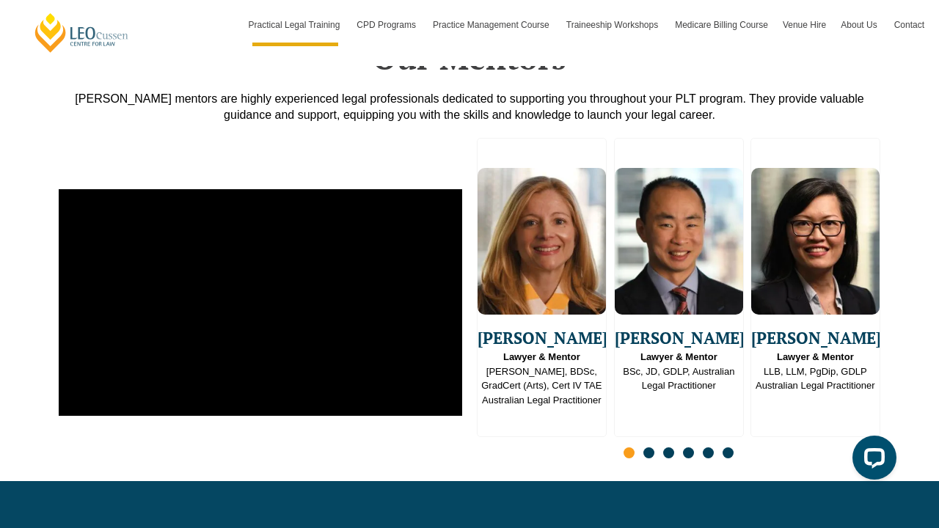
scroll to position [3675, 0]
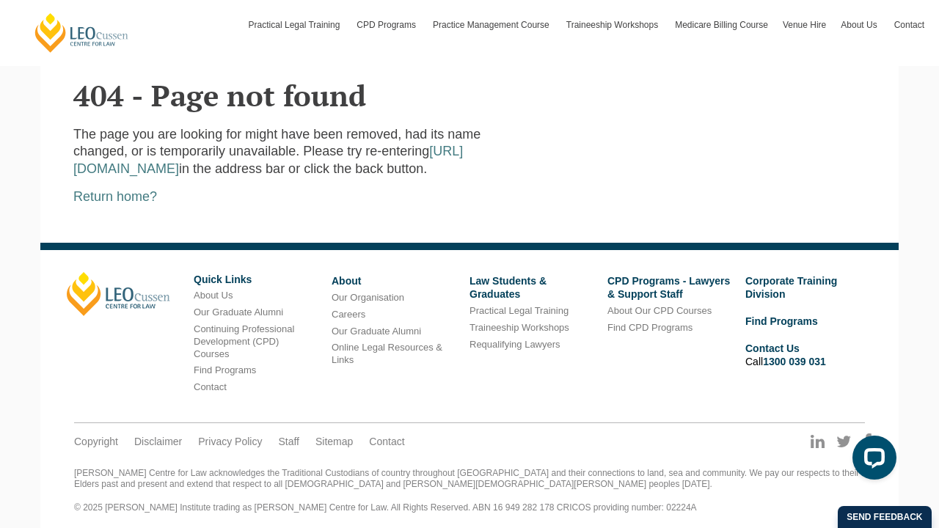
scroll to position [350, 0]
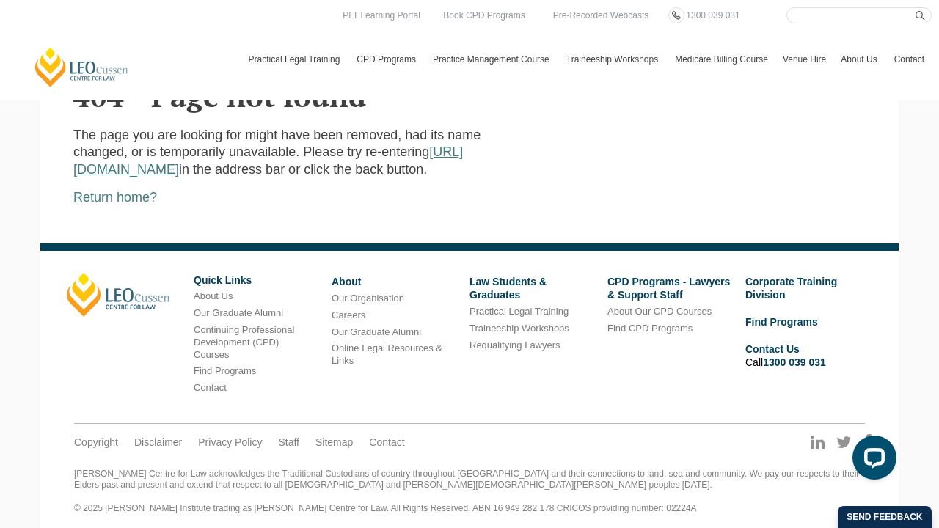
click at [109, 163] on link "[URL][DOMAIN_NAME]" at bounding box center [267, 161] width 389 height 32
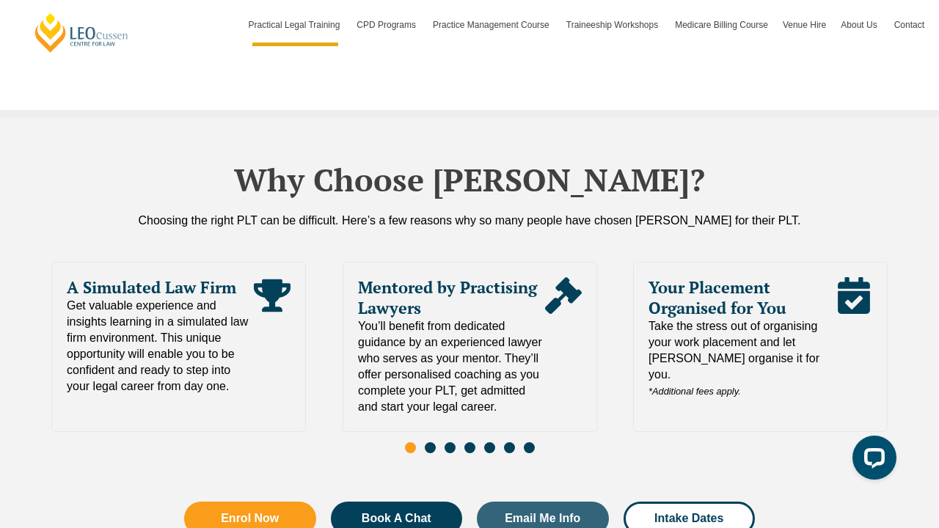
scroll to position [3084, 0]
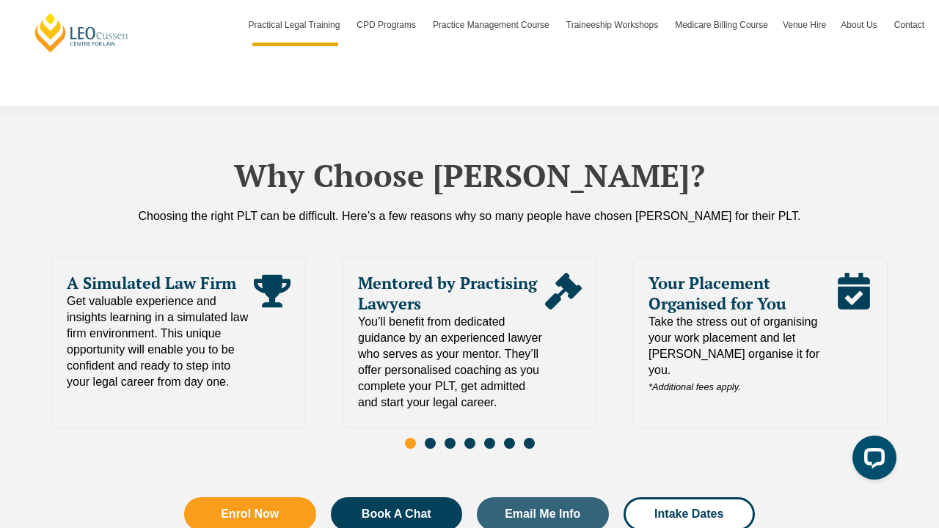
click at [502, 345] on span "You’ll benefit from dedicated guidance by an experienced lawyer who serves as y…" at bounding box center [451, 362] width 187 height 97
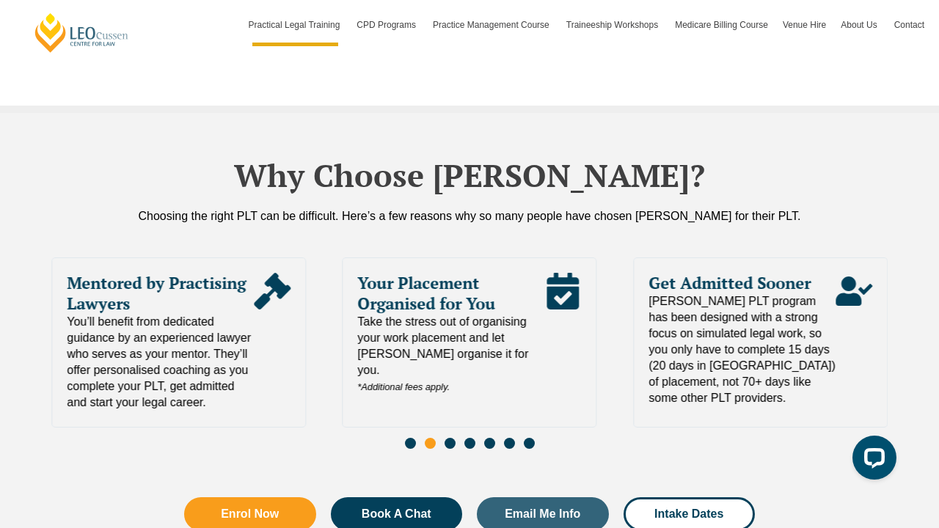
click at [502, 345] on div "Your Placement Organised for You Take the stress out of organising your work pl…" at bounding box center [470, 342] width 255 height 170
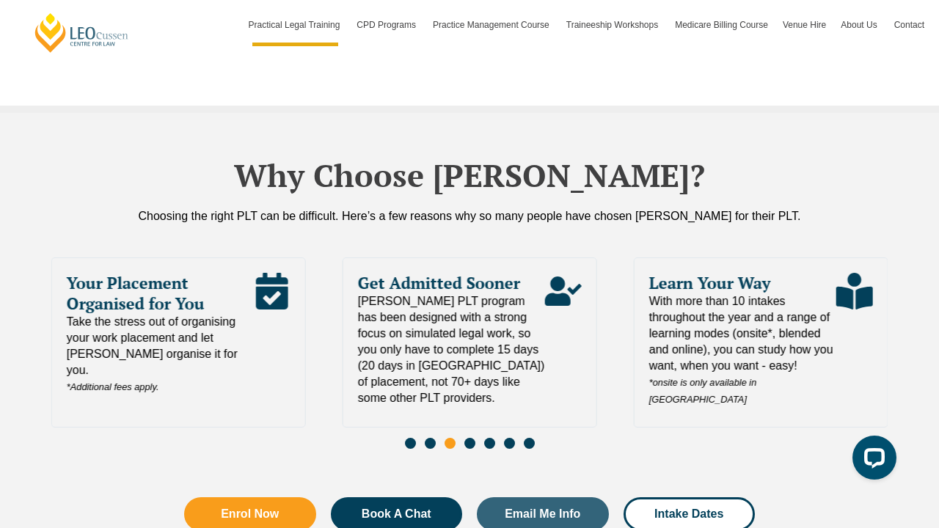
click at [502, 345] on div "Get Admitted Sooner [PERSON_NAME] PLT program has been designed with a strong f…" at bounding box center [470, 342] width 255 height 170
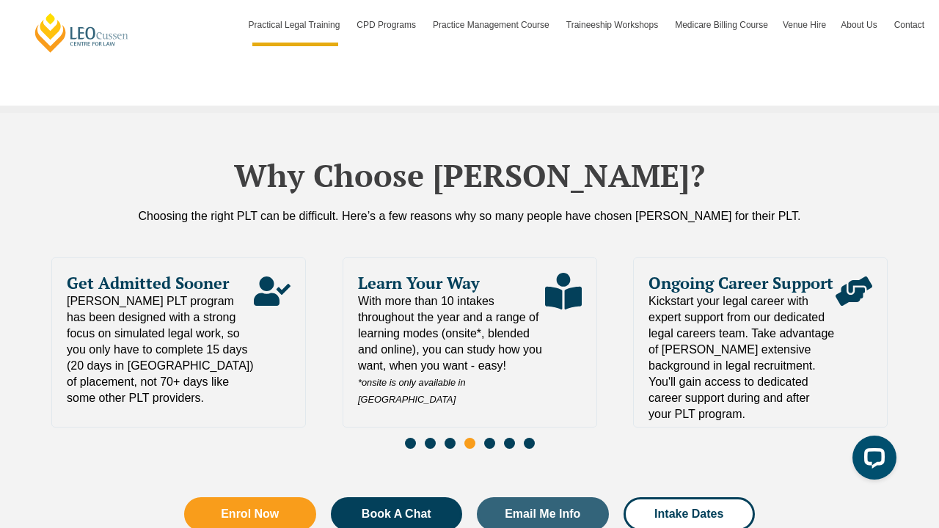
click at [502, 345] on div "Learn Your Way With more than 10 intakes throughout the year and a range of lea…" at bounding box center [470, 342] width 255 height 170
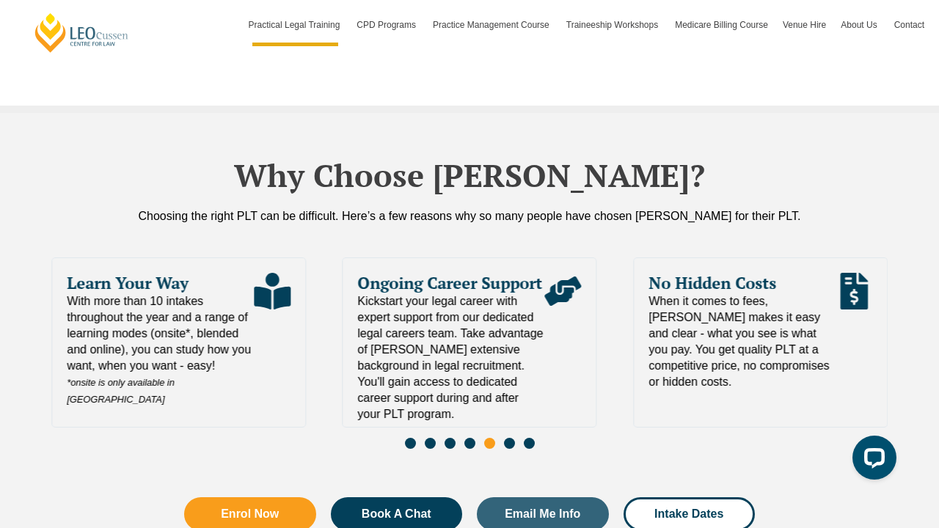
click at [502, 345] on span "Kickstart your legal career with expert support from our dedicated legal career…" at bounding box center [451, 357] width 187 height 129
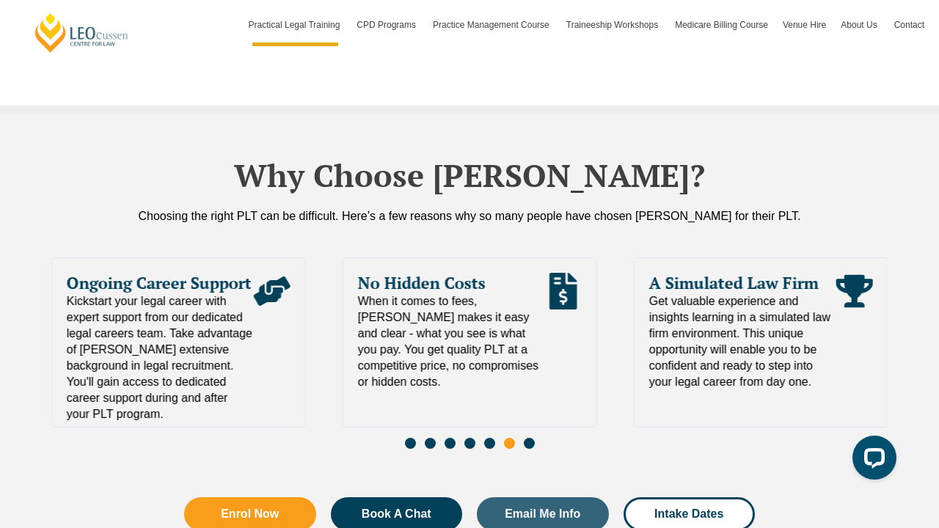
click at [502, 345] on div "No Hidden Costs When it comes to fees, [PERSON_NAME] makes it easy and clear - …" at bounding box center [470, 342] width 255 height 170
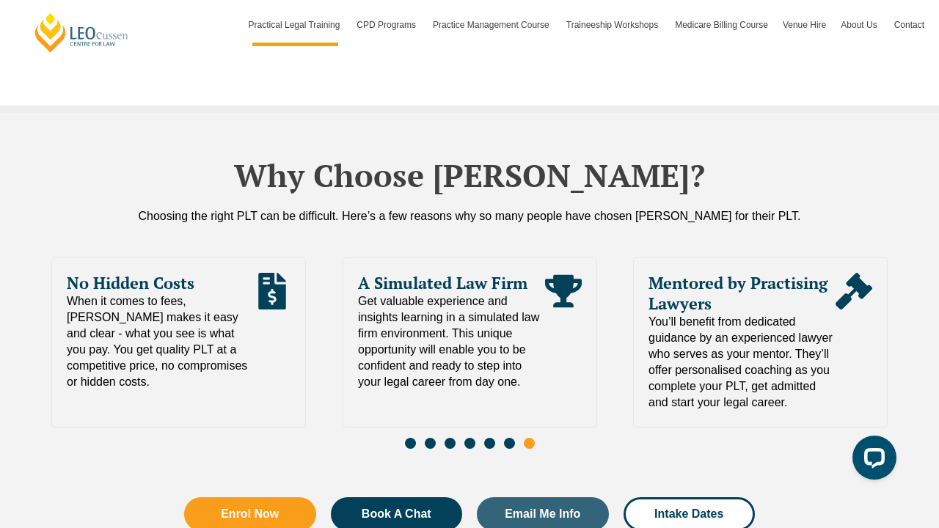
click at [502, 345] on div "A Simulated Law Firm Get valuable experience and insights learning in a simulat…" at bounding box center [470, 342] width 255 height 170
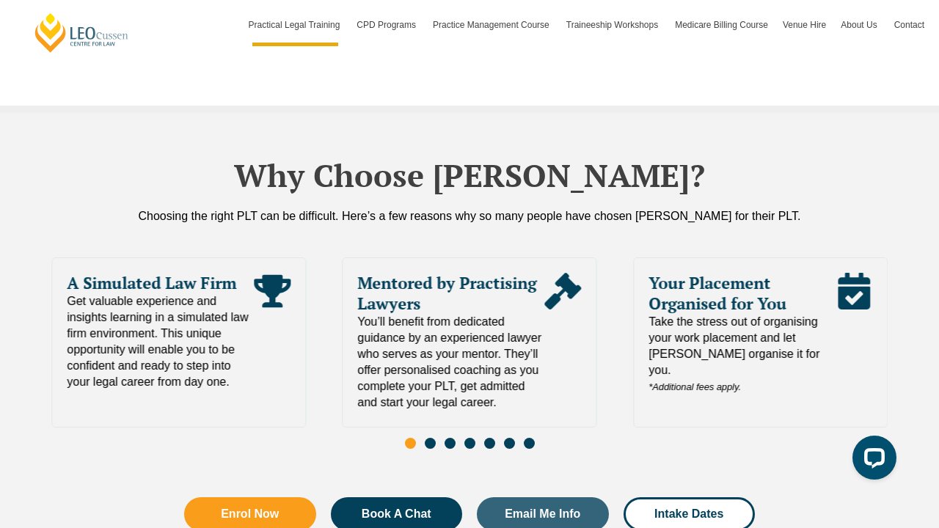
click at [502, 345] on span "You’ll benefit from dedicated guidance by an experienced lawyer who serves as y…" at bounding box center [451, 362] width 187 height 97
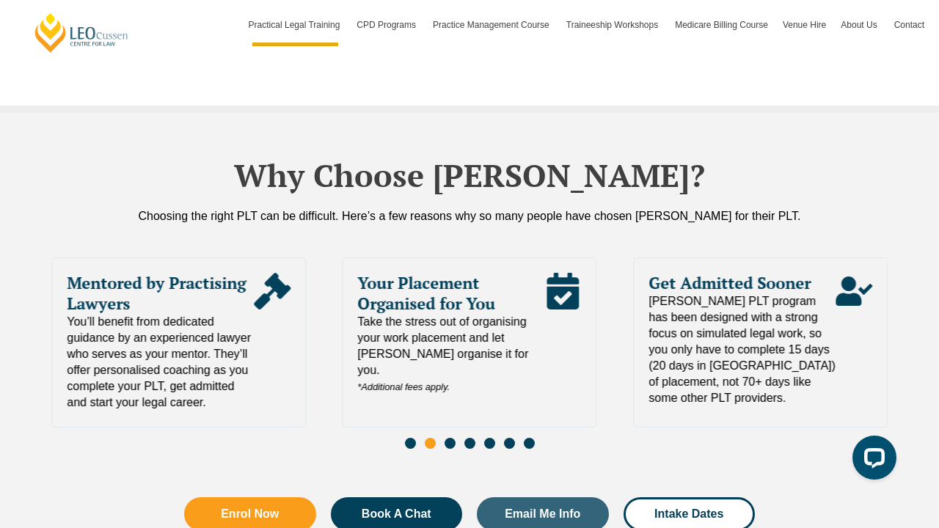
click at [502, 345] on div "Your Placement Organised for You Take the stress out of organising your work pl…" at bounding box center [470, 342] width 255 height 170
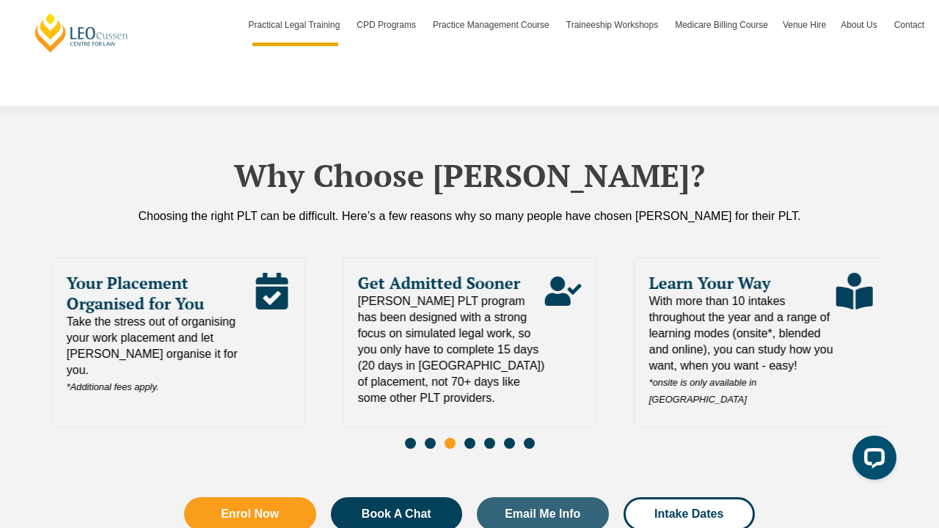
click at [502, 345] on div "Get Admitted Sooner [PERSON_NAME] PLT program has been designed with a strong f…" at bounding box center [470, 342] width 255 height 170
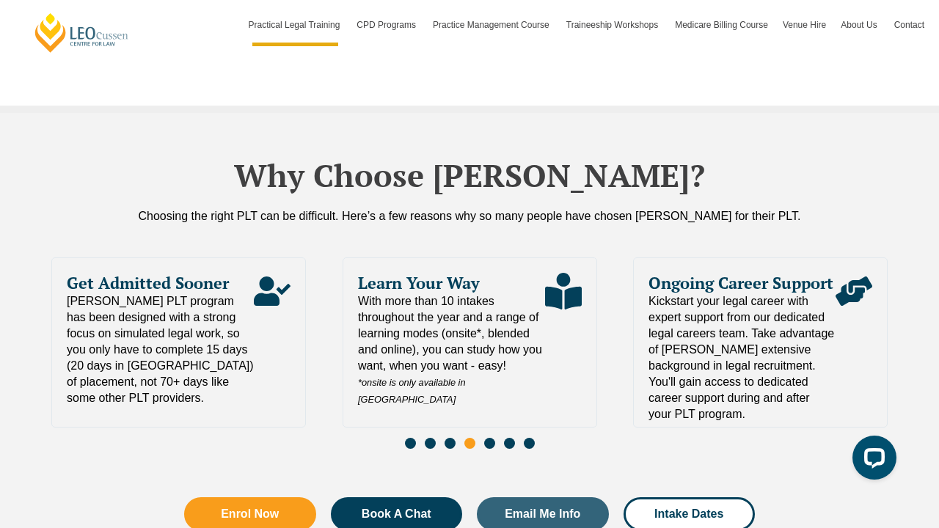
click at [502, 345] on div "Learn Your Way With more than 10 intakes throughout the year and a range of lea…" at bounding box center [470, 342] width 255 height 170
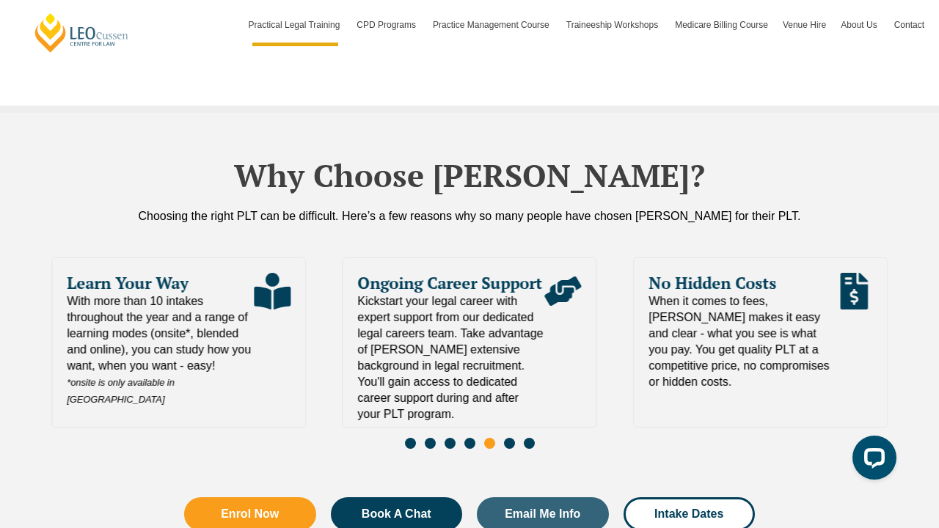
click at [502, 345] on span "Kickstart your legal career with expert support from our dedicated legal career…" at bounding box center [451, 357] width 187 height 129
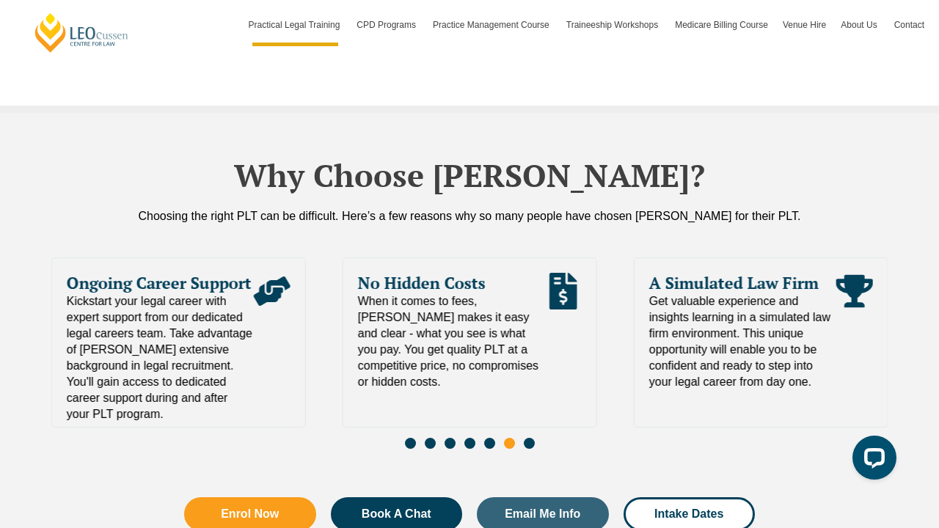
click at [502, 345] on div "No Hidden Costs When it comes to fees, [PERSON_NAME] makes it easy and clear - …" at bounding box center [470, 342] width 255 height 170
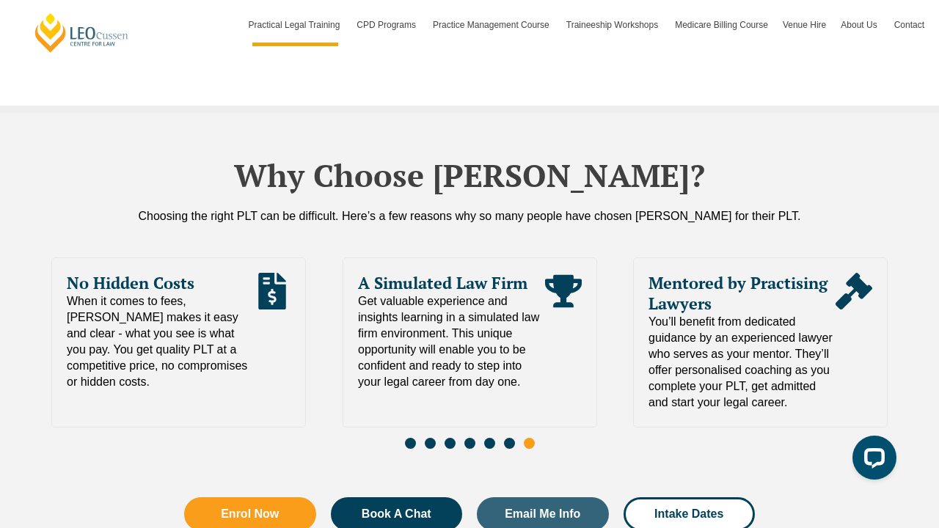
click at [502, 345] on div "A Simulated Law Firm Get valuable experience and insights learning in a simulat…" at bounding box center [470, 342] width 255 height 170
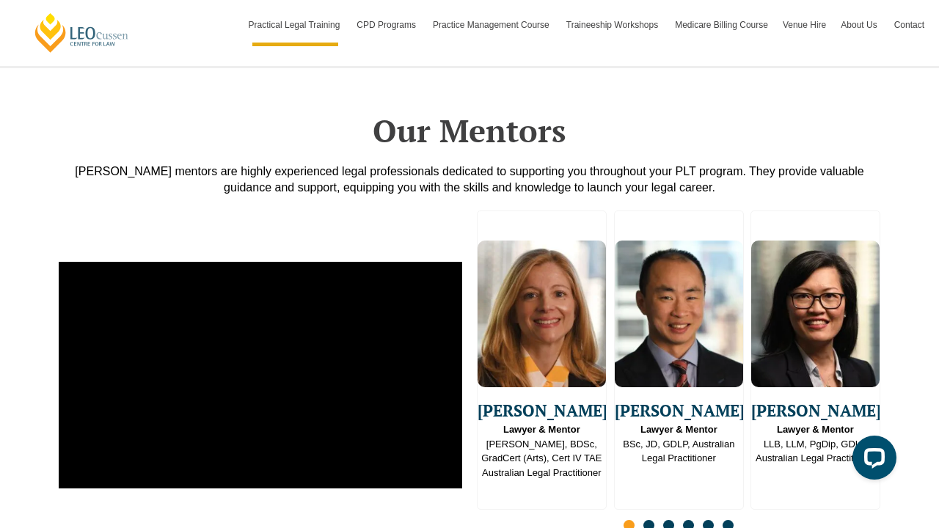
scroll to position [3605, 0]
click at [692, 308] on img "2 / 16" at bounding box center [679, 314] width 128 height 147
click at [782, 299] on img "3 / 16" at bounding box center [815, 314] width 128 height 147
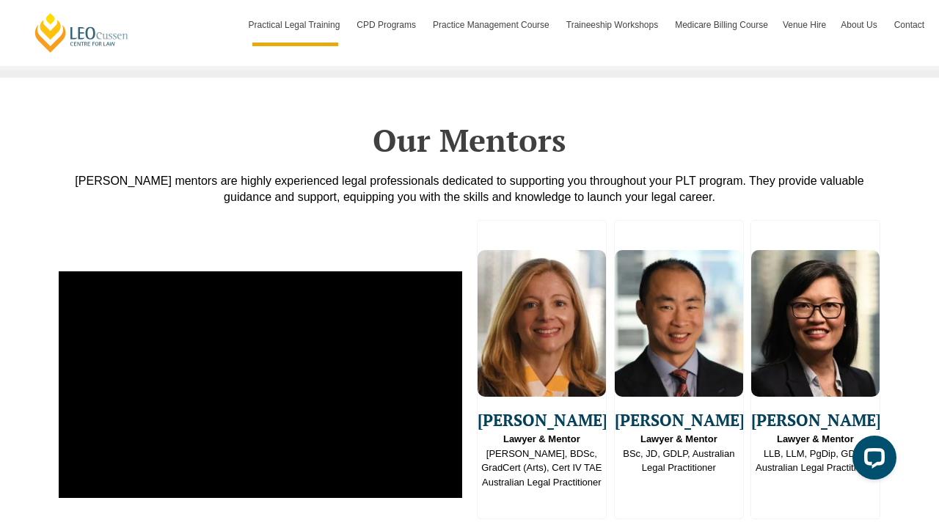
scroll to position [3595, 0]
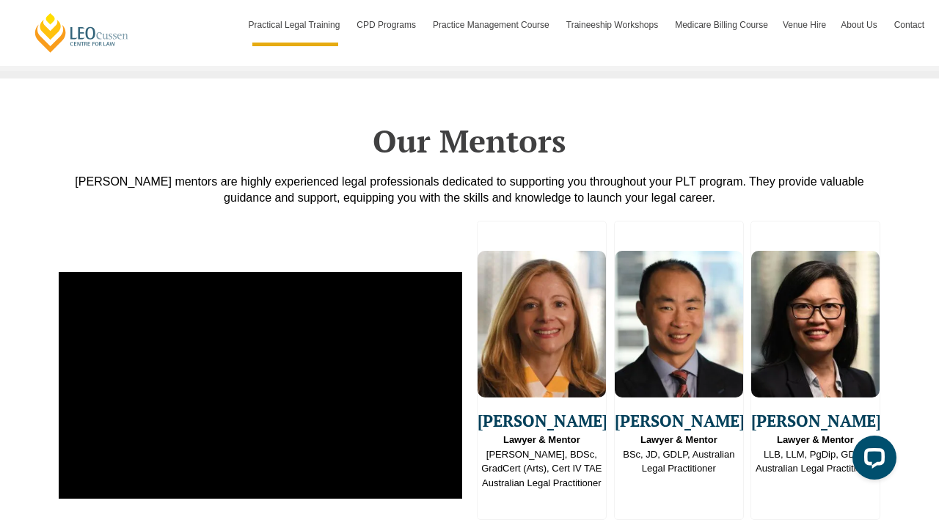
click at [645, 527] on span "Go to slide 2" at bounding box center [648, 535] width 11 height 11
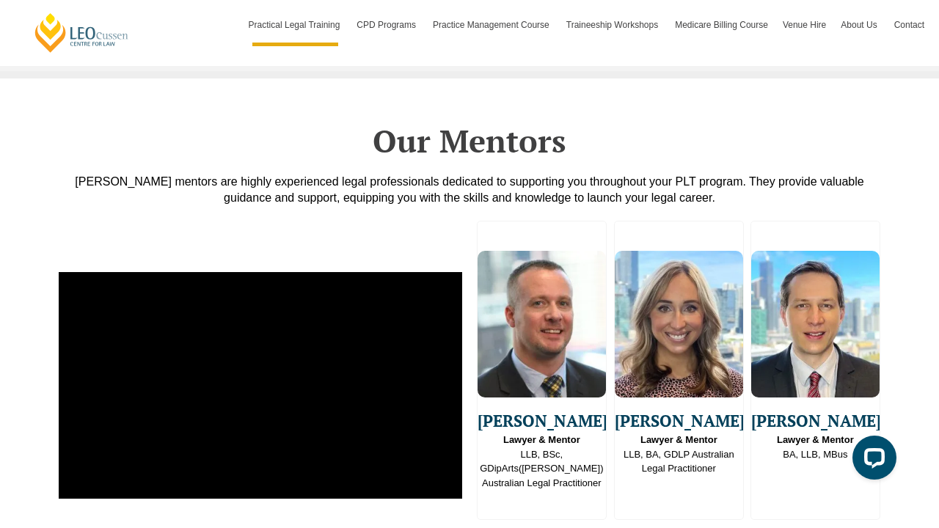
click at [667, 527] on span "Go to slide 3" at bounding box center [668, 535] width 11 height 11
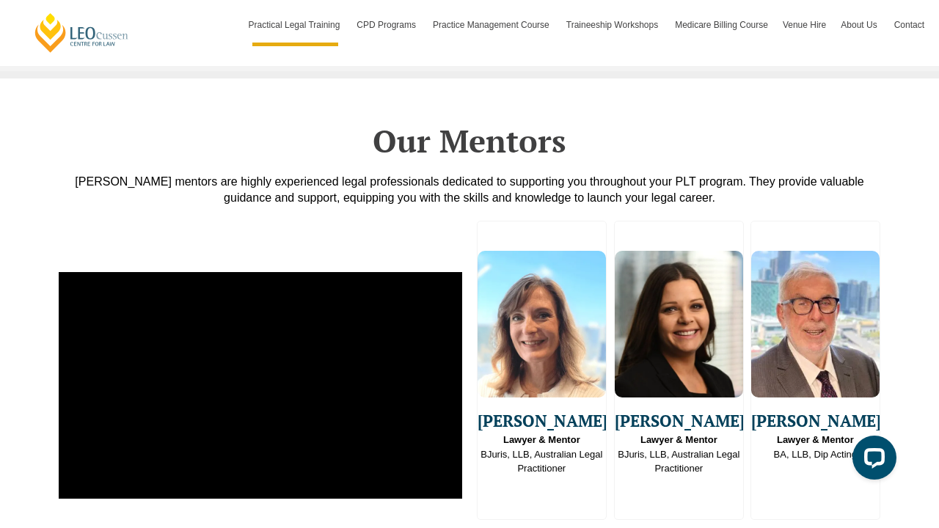
click at [687, 527] on span "Go to slide 4" at bounding box center [688, 535] width 11 height 11
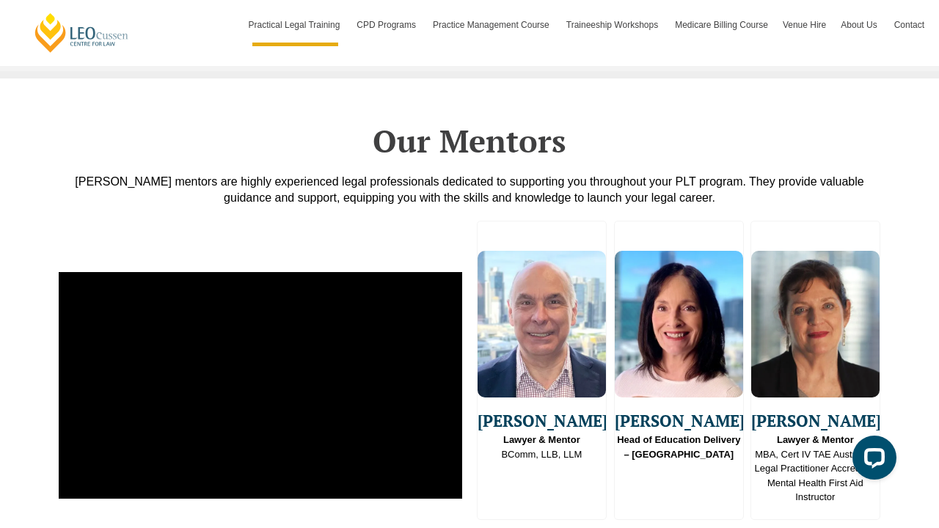
click at [711, 527] on span "Go to slide 5" at bounding box center [708, 535] width 11 height 11
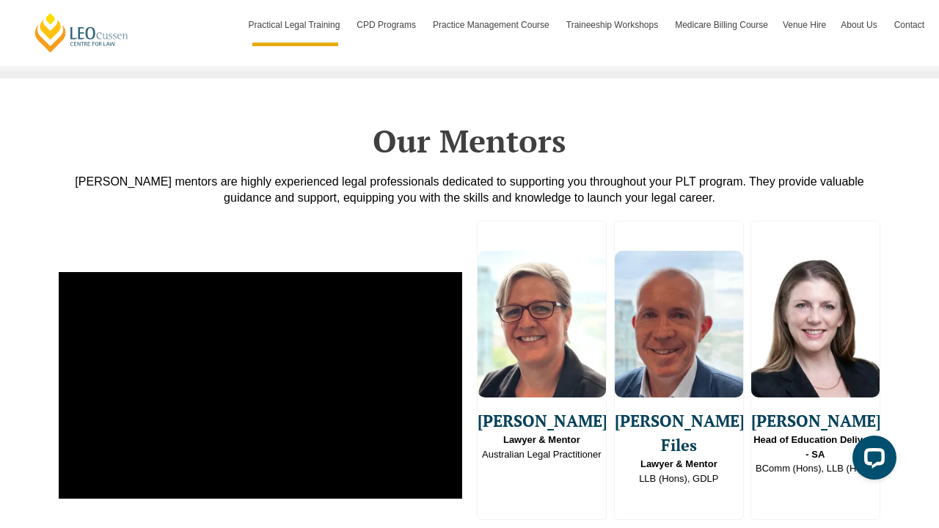
click at [726, 527] on span "Go to slide 6" at bounding box center [728, 535] width 11 height 11
